Goal: Register for event/course

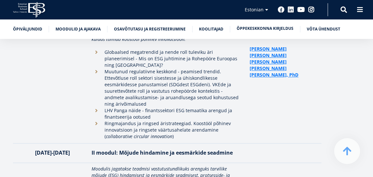
click at [247, 30] on link "Õppekeskkonna kirjeldus" at bounding box center [265, 28] width 57 height 6
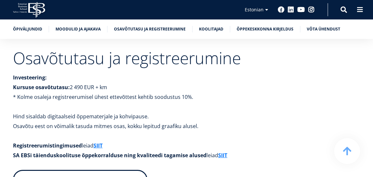
scroll to position [1973, 0]
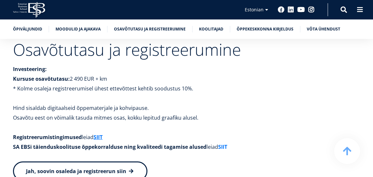
click at [224, 142] on link "SIIT" at bounding box center [222, 147] width 9 height 10
click at [118, 67] on div "Osavõtutasu ja registreerumine Investeering: Kursuse osavõtutasu: 2 490 EUR + k…" at bounding box center [167, 149] width 308 height 214
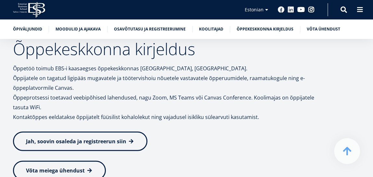
scroll to position [2784, 0]
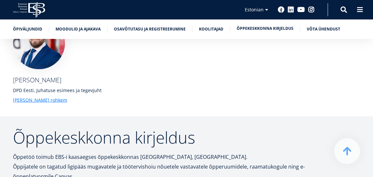
click at [251, 29] on link "Õppekeskkonna kirjeldus" at bounding box center [265, 28] width 57 height 6
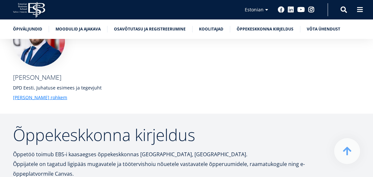
scroll to position [2817, 0]
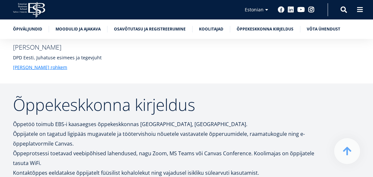
click at [121, 119] on p "Õppetöö toimub EBS-i kaasaegses õppekeskkonnas [GEOGRAPHIC_DATA], [GEOGRAPHIC_D…" at bounding box center [167, 148] width 308 height 58
click at [102, 119] on p "Õppetöö toimub EBS-i kaasaegses õppekeskkonnas [GEOGRAPHIC_DATA], [GEOGRAPHIC_D…" at bounding box center [167, 148] width 308 height 58
drag, startPoint x: 329, startPoint y: 73, endPoint x: 326, endPoint y: 76, distance: 4.6
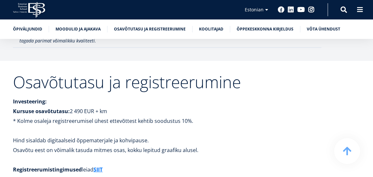
scroll to position [1973, 0]
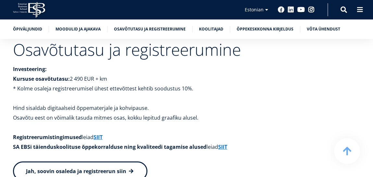
drag, startPoint x: 237, startPoint y: 111, endPoint x: 136, endPoint y: 116, distance: 100.7
click at [136, 116] on div "Osavõtutasu ja registreerumine Investeering: Kursuse osavõtutasu: 2 490 EUR + k…" at bounding box center [167, 149] width 308 height 214
drag, startPoint x: 190, startPoint y: 119, endPoint x: 183, endPoint y: 116, distance: 7.6
click at [188, 152] on p at bounding box center [167, 157] width 308 height 10
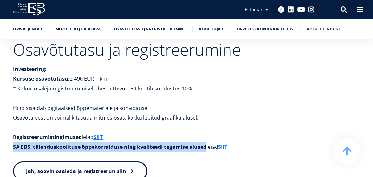
drag, startPoint x: 204, startPoint y: 110, endPoint x: 8, endPoint y: 112, distance: 195.4
click at [8, 112] on div "Osavõtutasu ja registreerumine Investeering: Kursuse osavõtutasu: 2 490 EUR + k…" at bounding box center [186, 149] width 373 height 214
copy strong "SA EBSi täienduskoolituse õppekorralduse ning kvaliteedi tagamise alused"
click at [226, 142] on link "SIIT" at bounding box center [222, 147] width 9 height 10
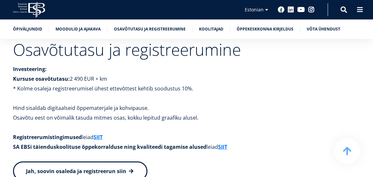
drag, startPoint x: 355, startPoint y: 49, endPoint x: 352, endPoint y: 39, distance: 10.8
click at [355, 49] on div "Osavõtutasu ja registreerumine Investeering: Kursuse osavõtutasu: 2 490 EUR + k…" at bounding box center [186, 149] width 373 height 214
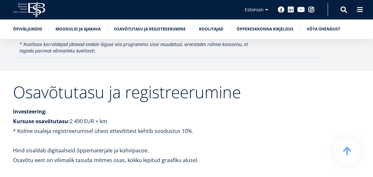
scroll to position [1940, 0]
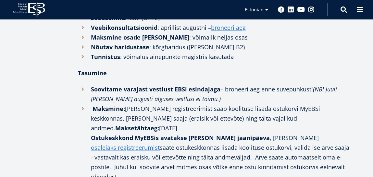
scroll to position [1168, 0]
